Goal: Obtain resource: Download file/media

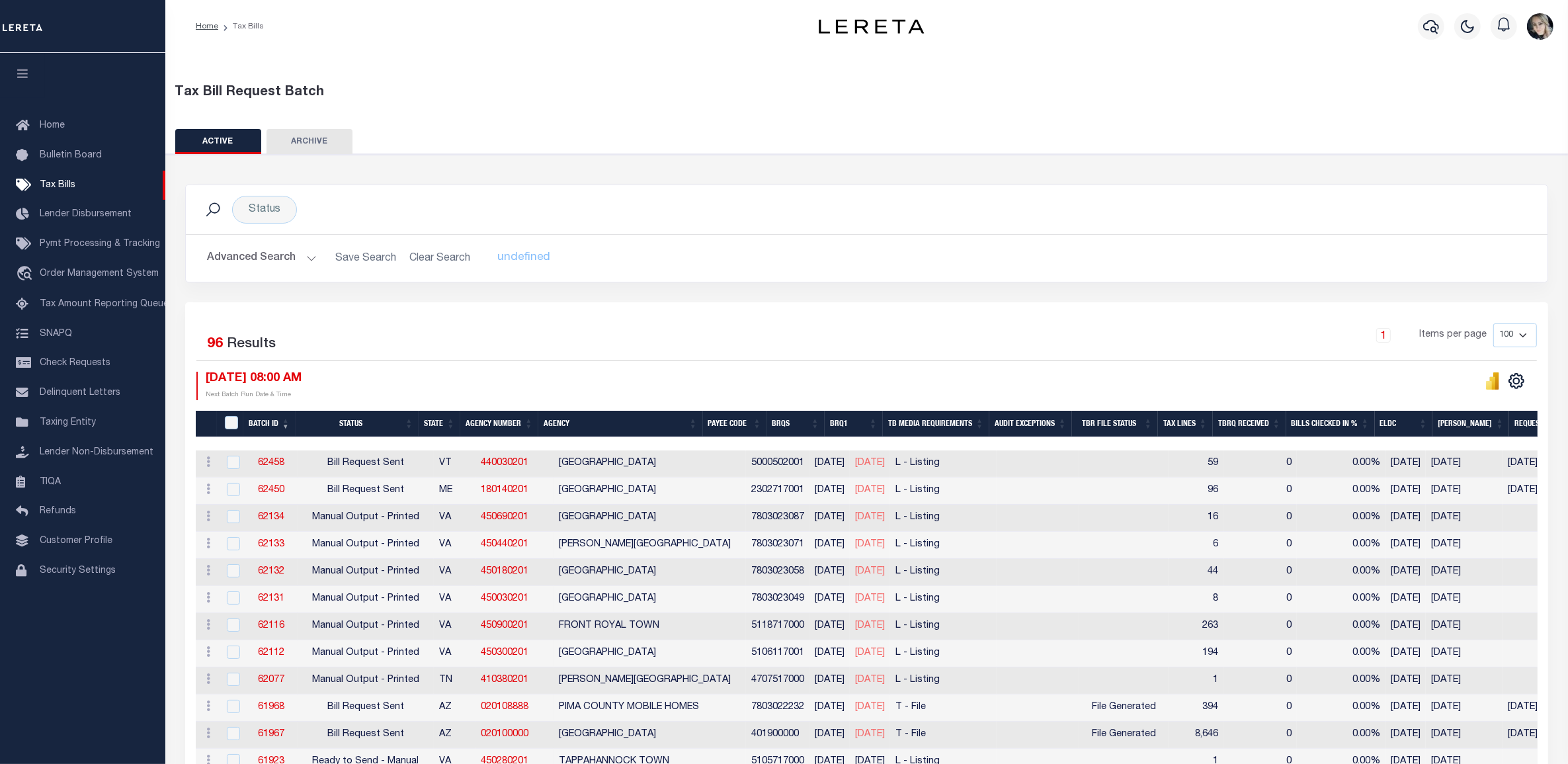
click at [423, 256] on h2 "Advanced Search Save Search Clear Search TaxBillBatches_dynamictable_____Defaul…" at bounding box center [867, 258] width 1341 height 26
click at [296, 259] on button "Advanced Search" at bounding box center [261, 258] width 110 height 26
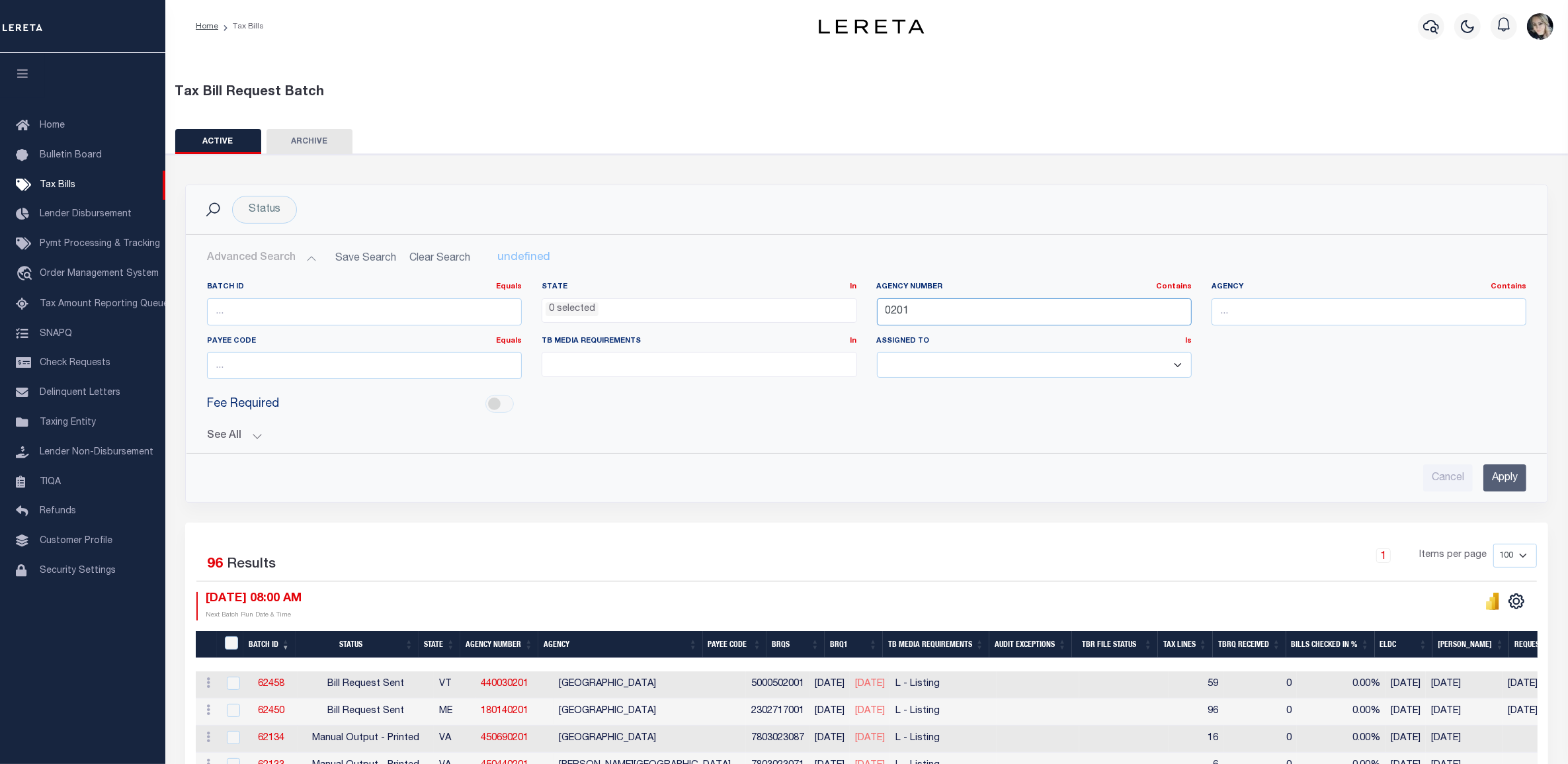
click at [897, 313] on input "0201" at bounding box center [1034, 312] width 315 height 27
click at [897, 312] on input "0201" at bounding box center [1034, 312] width 315 height 27
paste input "390100000"
type input "390100000"
click at [1502, 484] on input "Apply" at bounding box center [1505, 478] width 43 height 27
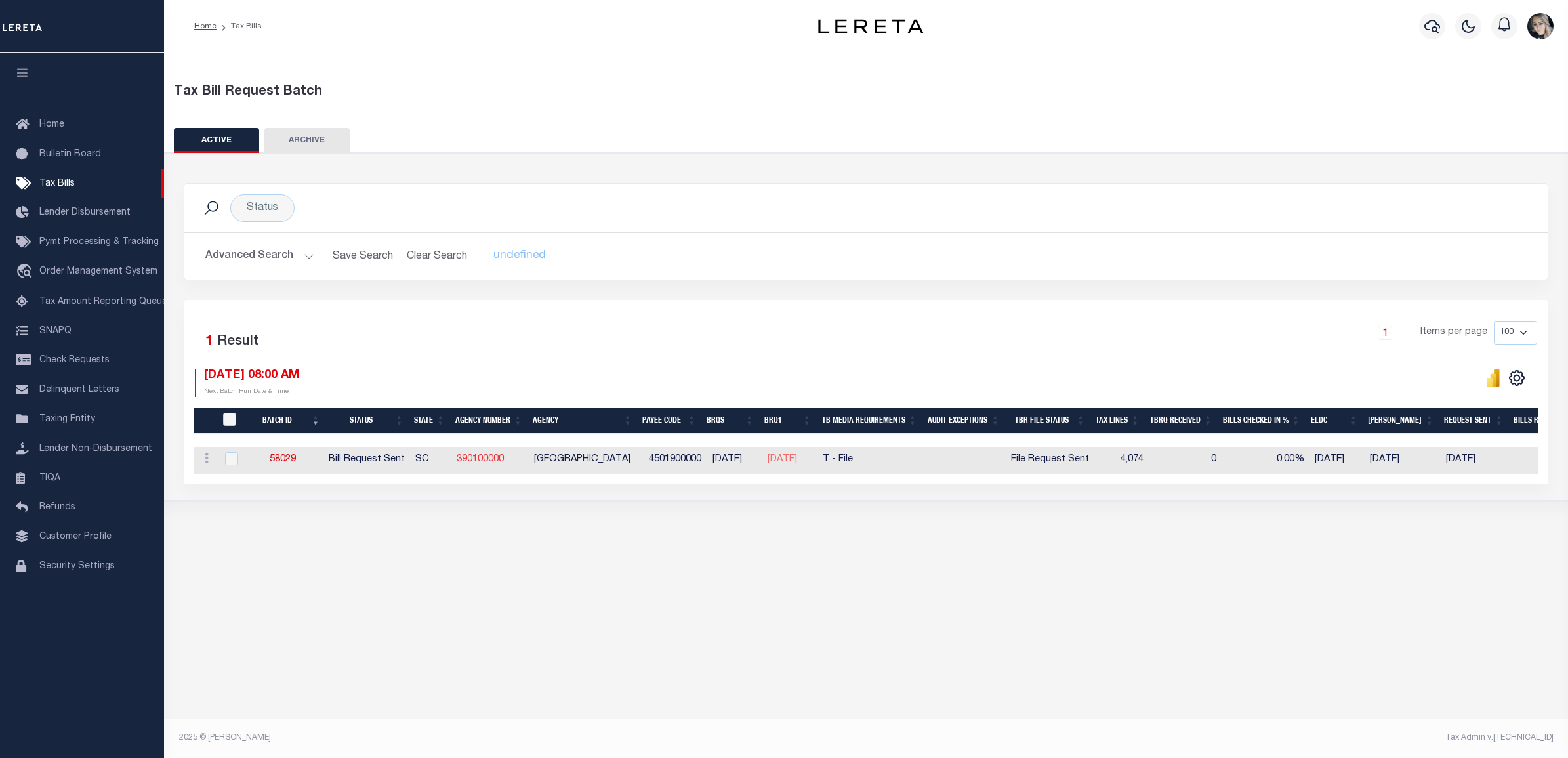
click at [496, 460] on link "390100000" at bounding box center [480, 459] width 47 height 9
checkbox input "true"
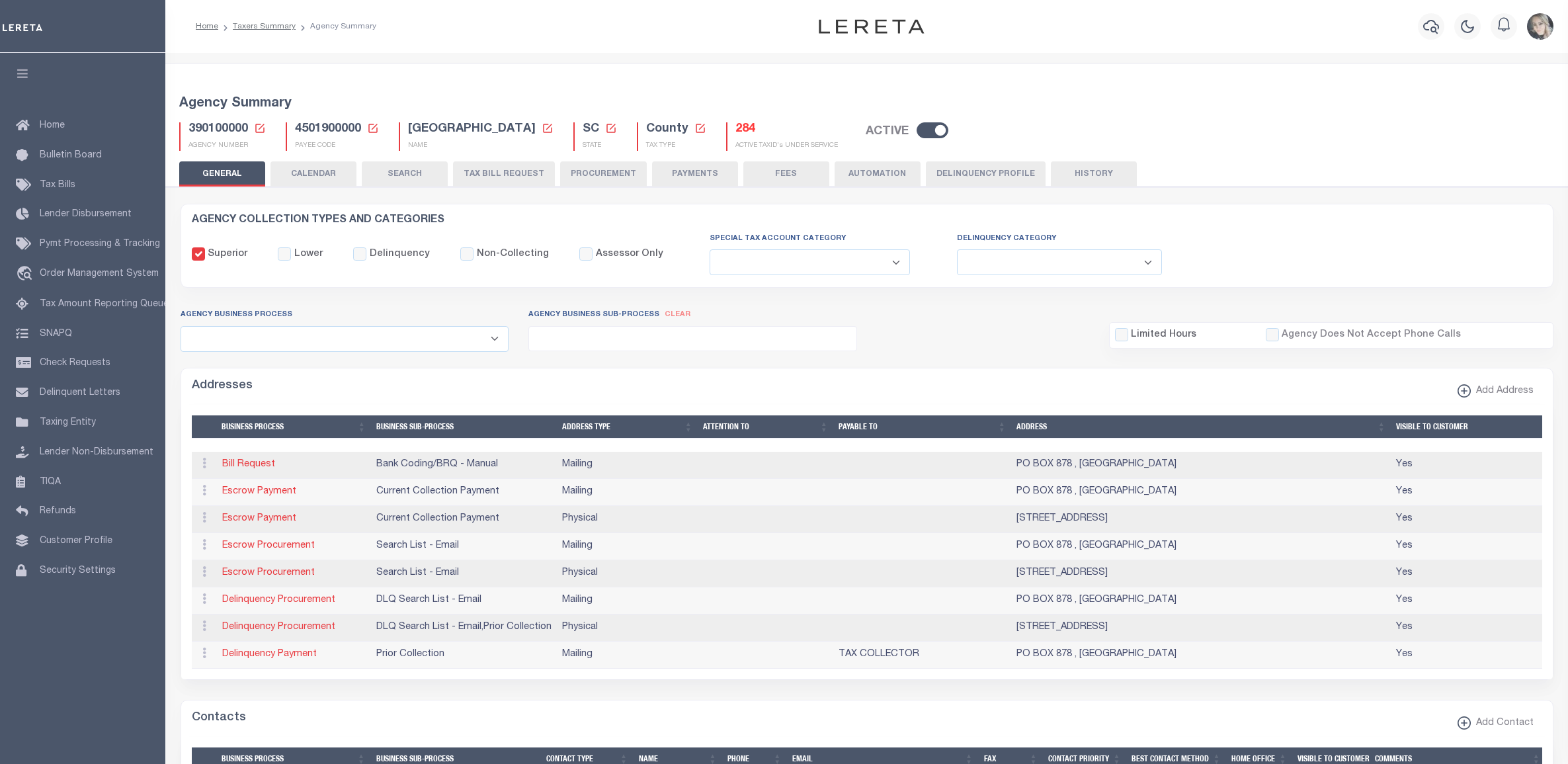
select select
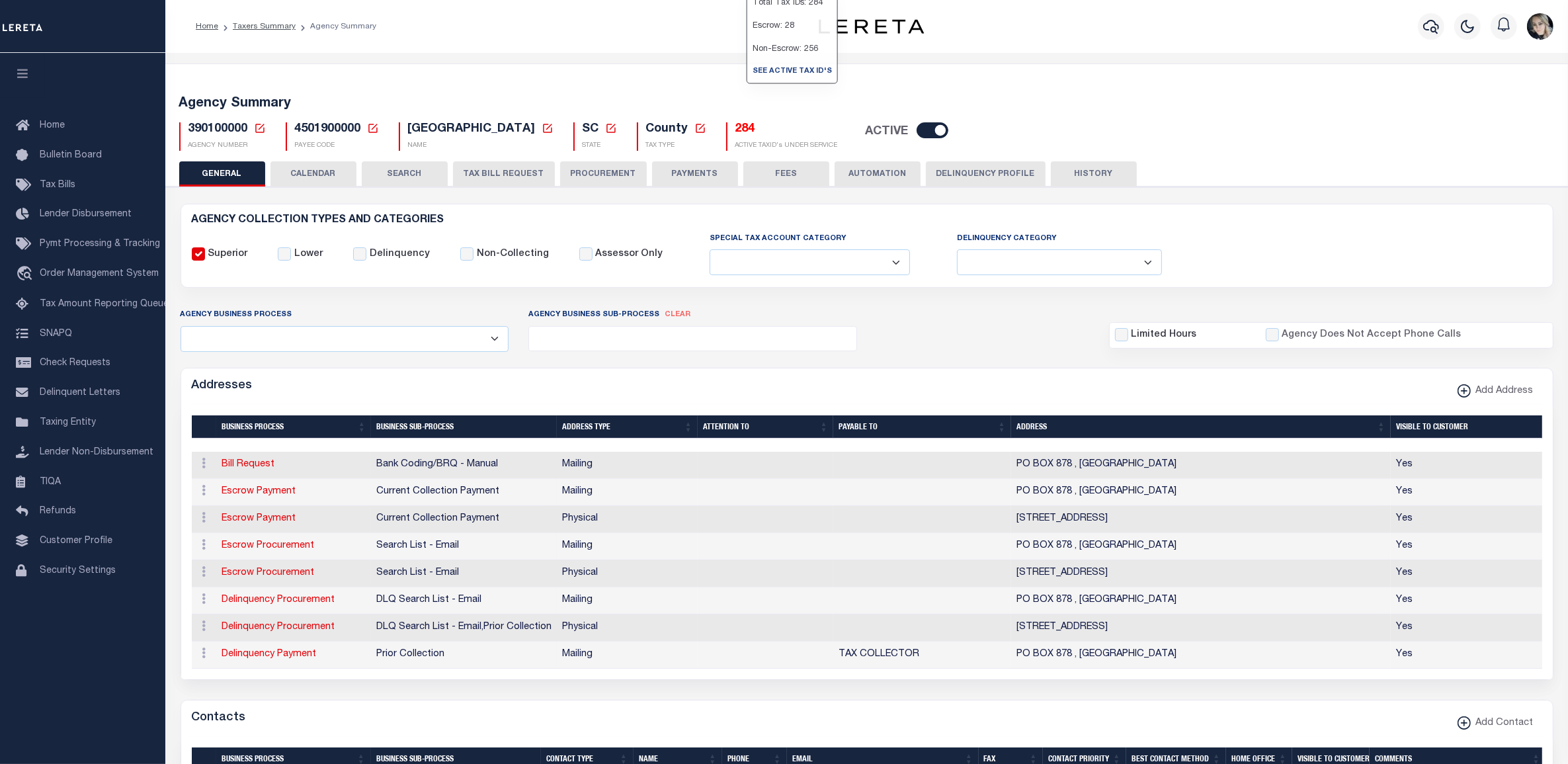
click at [783, 38] on p "Escrow: 28" at bounding box center [792, 26] width 90 height 23
click at [763, 128] on h5 "284" at bounding box center [787, 130] width 102 height 15
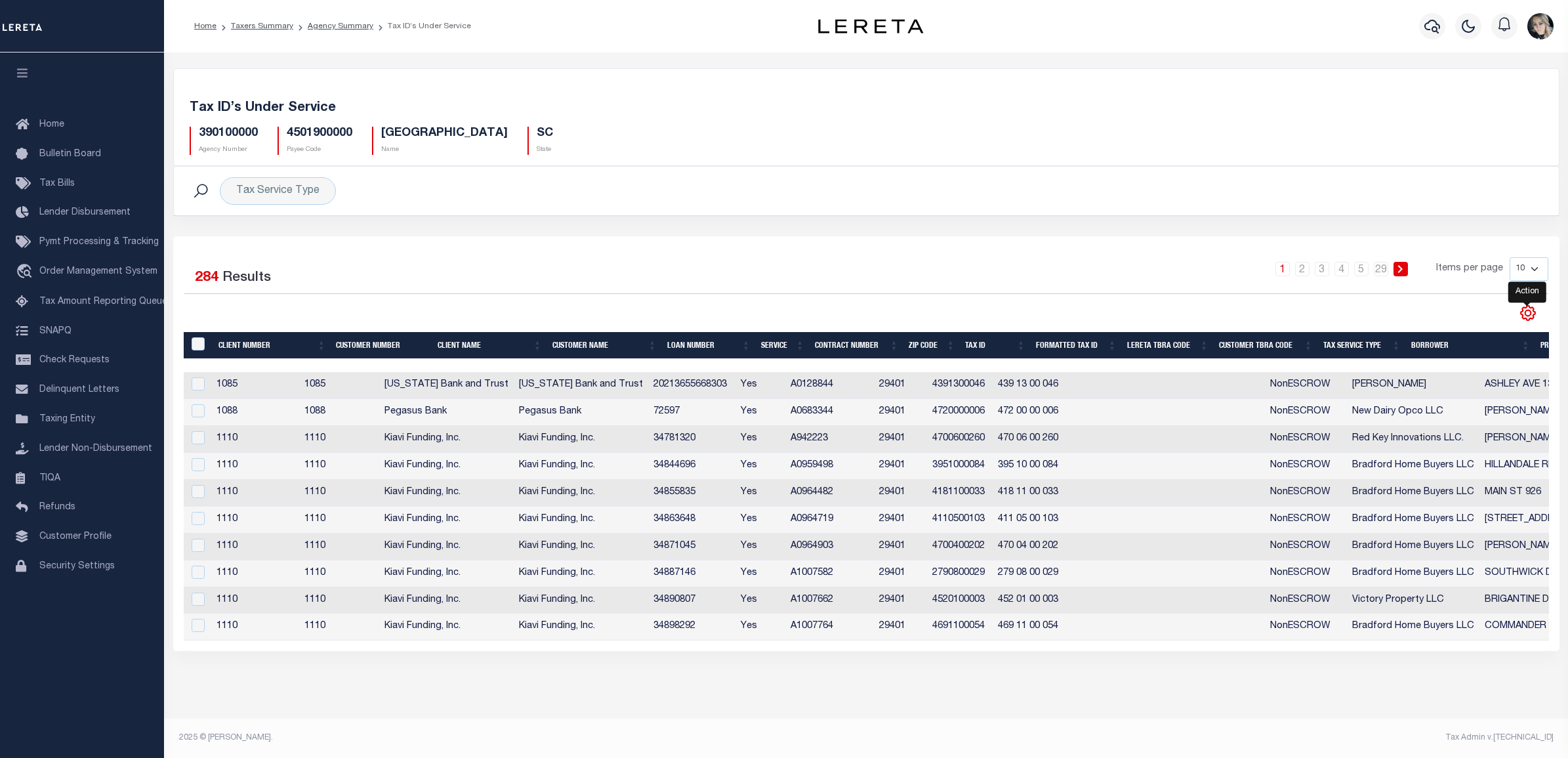
click at [1527, 320] on icon "" at bounding box center [1528, 313] width 17 height 17
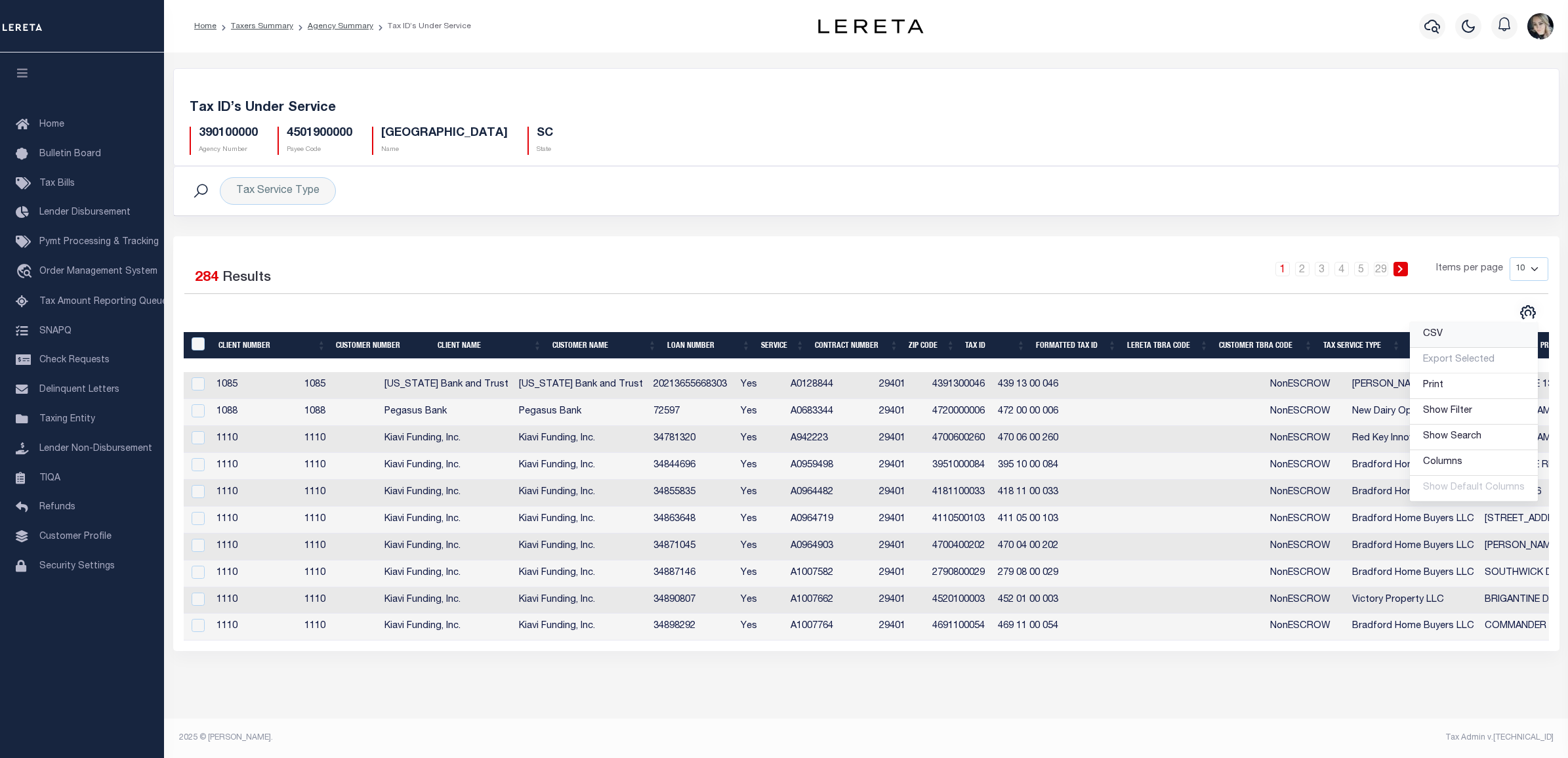
click at [1455, 340] on link "CSV" at bounding box center [1474, 335] width 128 height 26
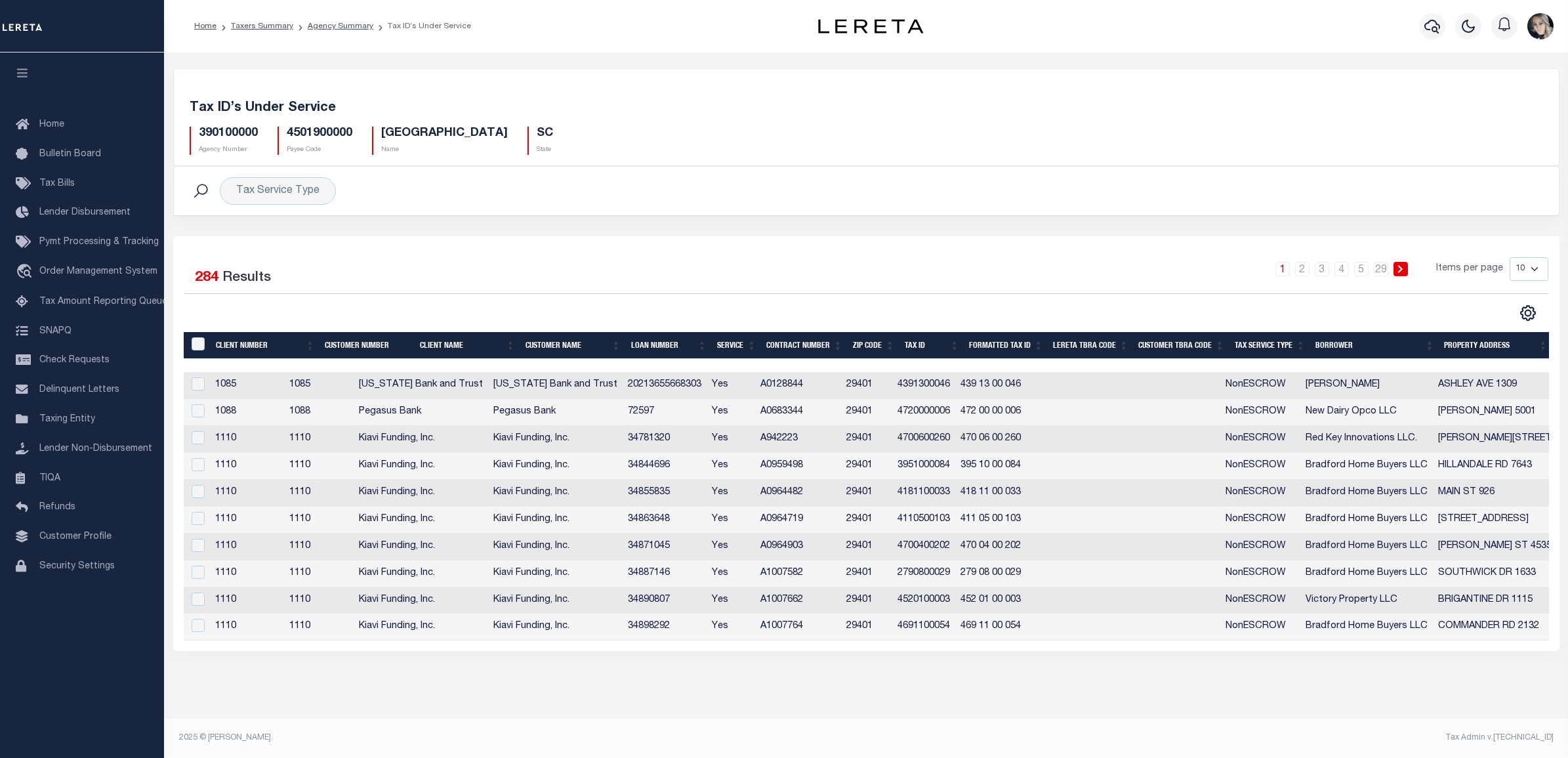
click at [523, 689] on div "Tax ID’s Under Service 390100000 Agency Number 4501900000 Payee Code CHARLESTON…" at bounding box center [866, 372] width 1404 height 638
